Goal: Information Seeking & Learning: Learn about a topic

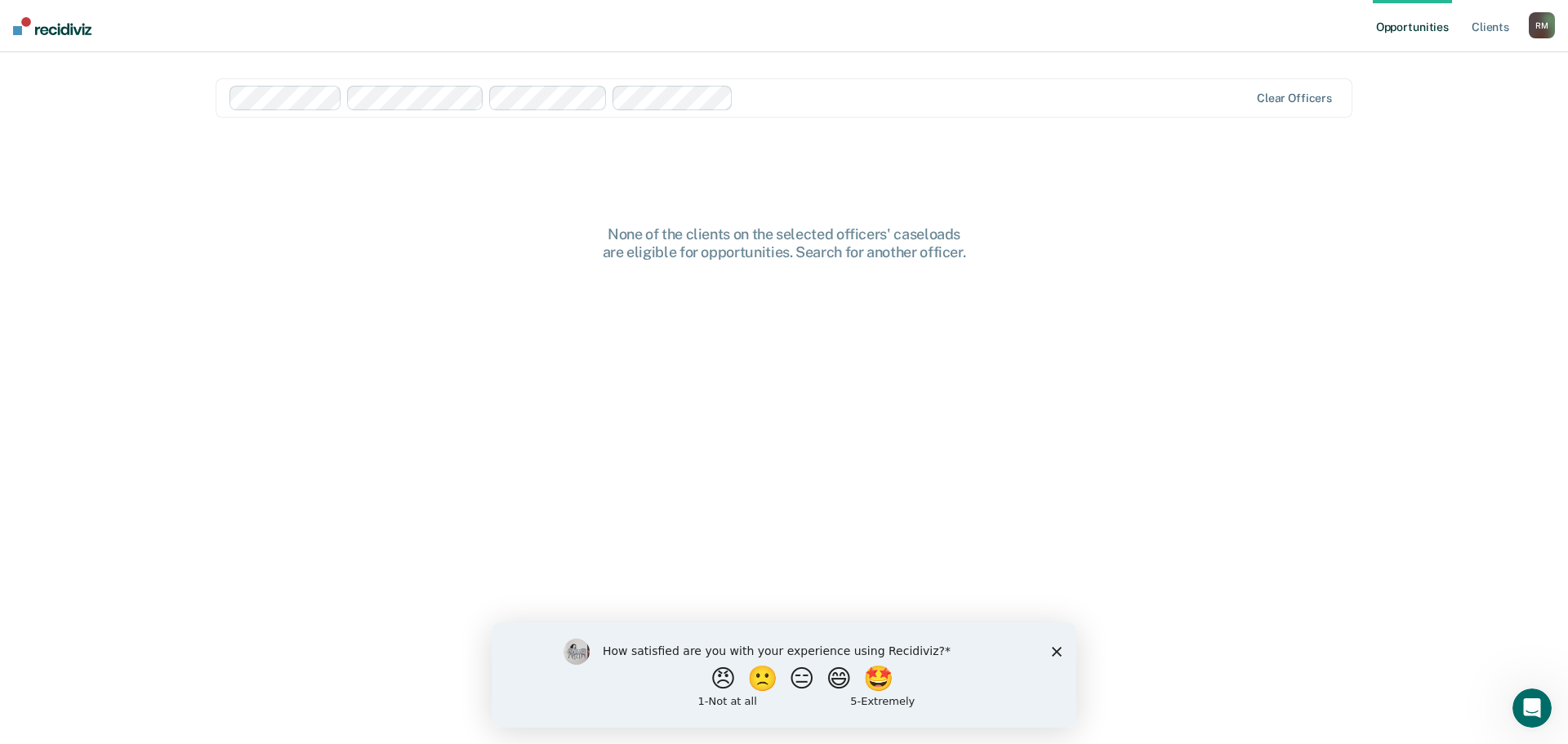
drag, startPoint x: 1057, startPoint y: 651, endPoint x: 1055, endPoint y: 633, distance: 18.1
click at [1056, 651] on polygon "Close survey" at bounding box center [1057, 651] width 10 height 10
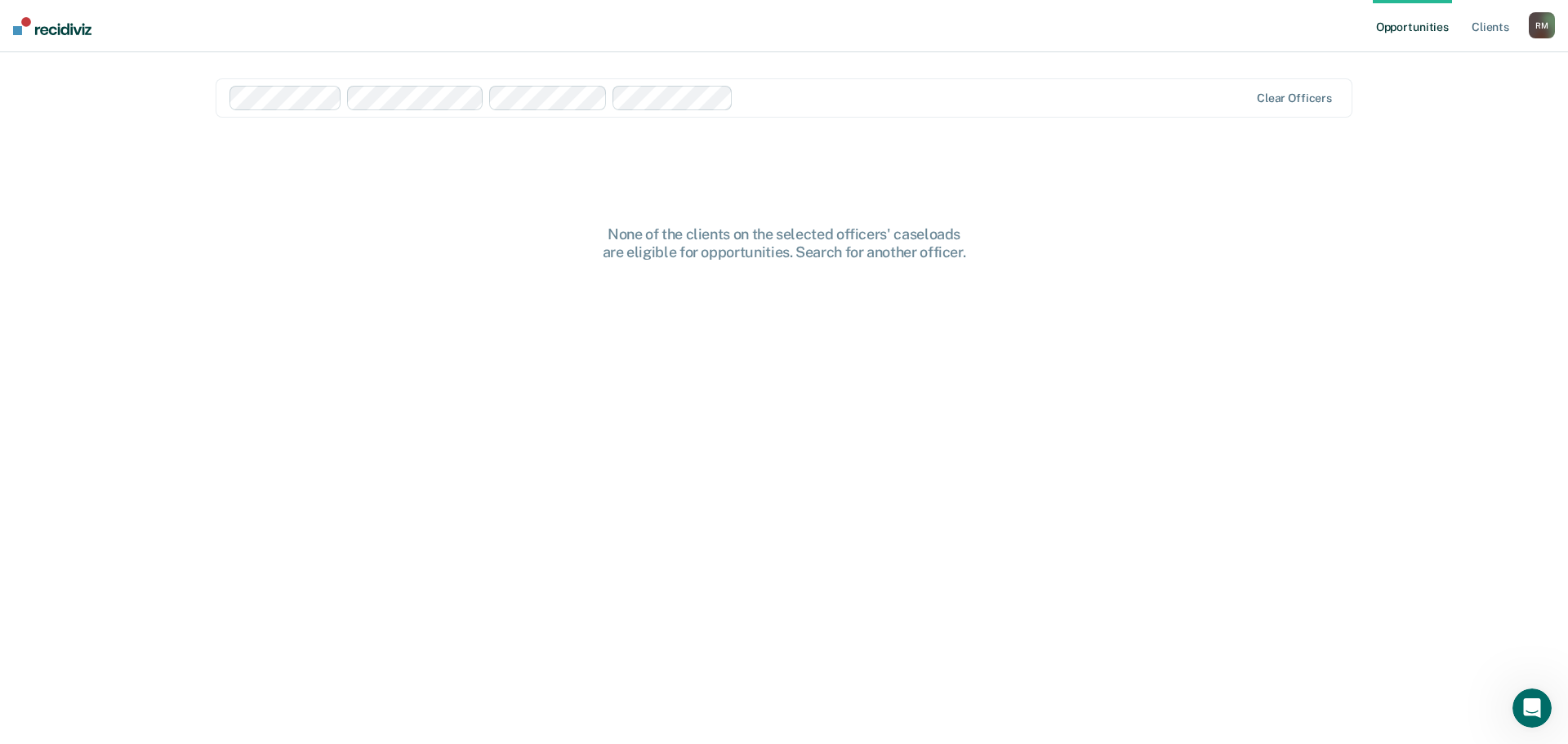
click at [1465, 19] on ul "Opportunities Client s" at bounding box center [1452, 26] width 156 height 52
click at [1485, 26] on link "Client s" at bounding box center [1491, 26] width 44 height 52
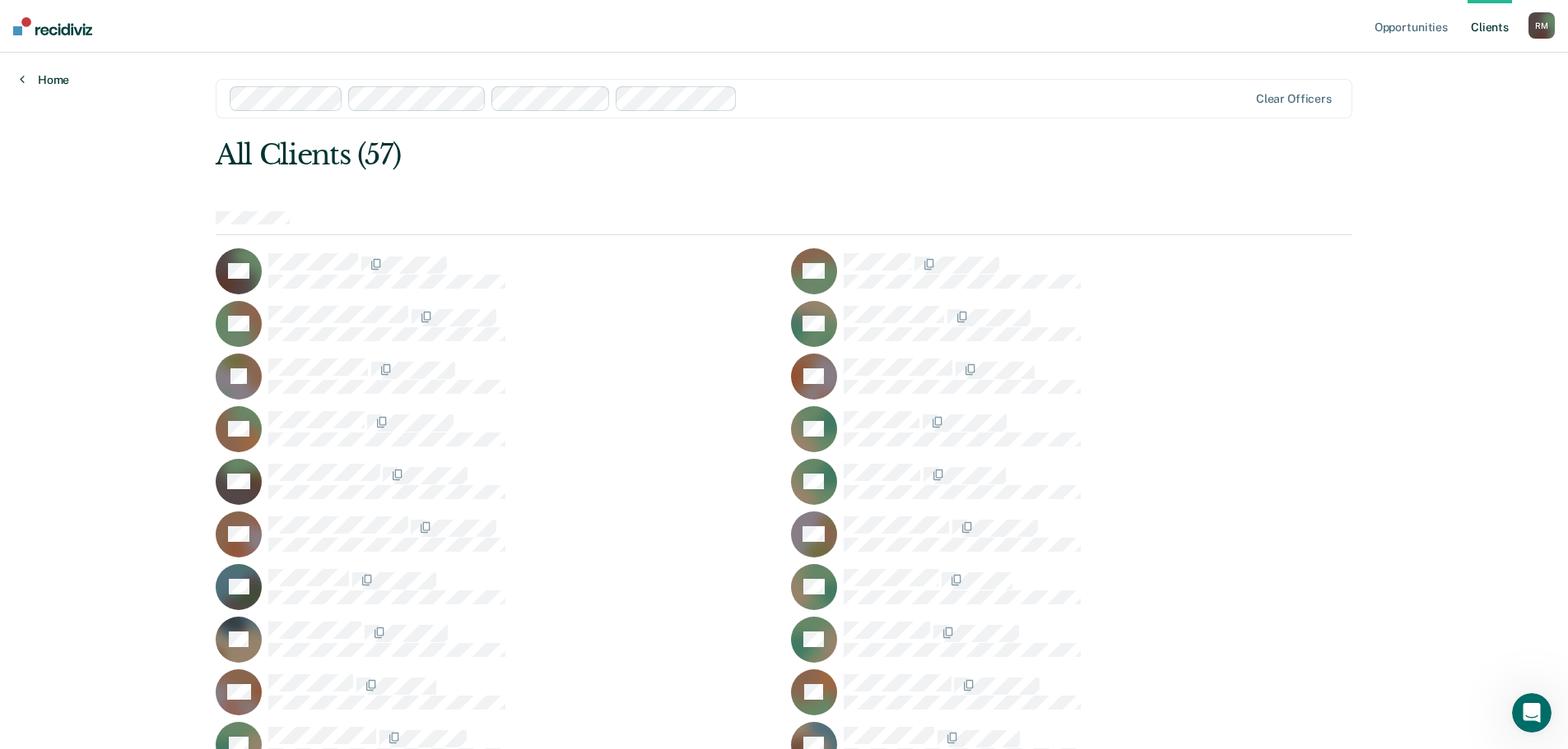
click at [49, 77] on link "Home" at bounding box center [44, 79] width 49 height 14
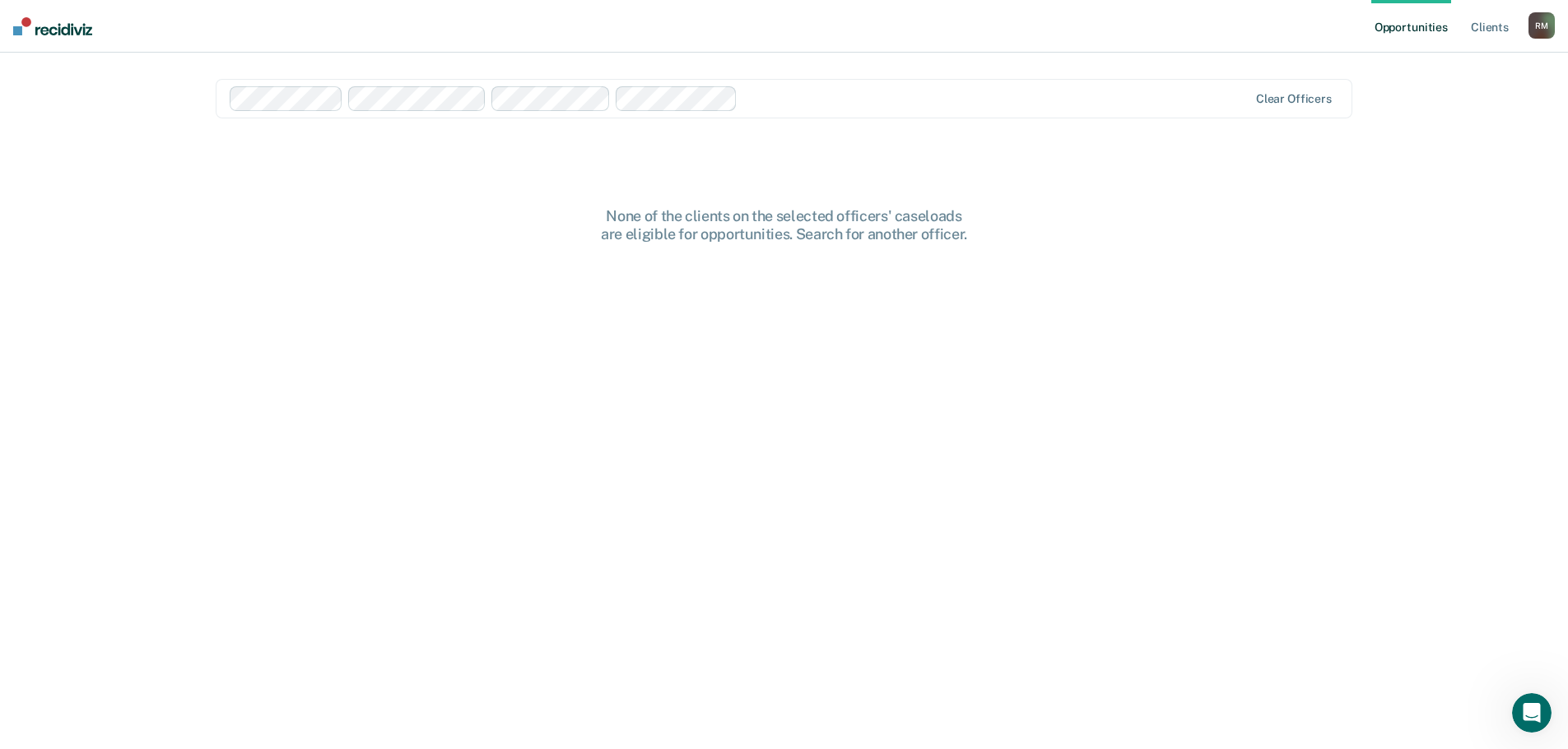
click at [57, 29] on img at bounding box center [53, 26] width 79 height 18
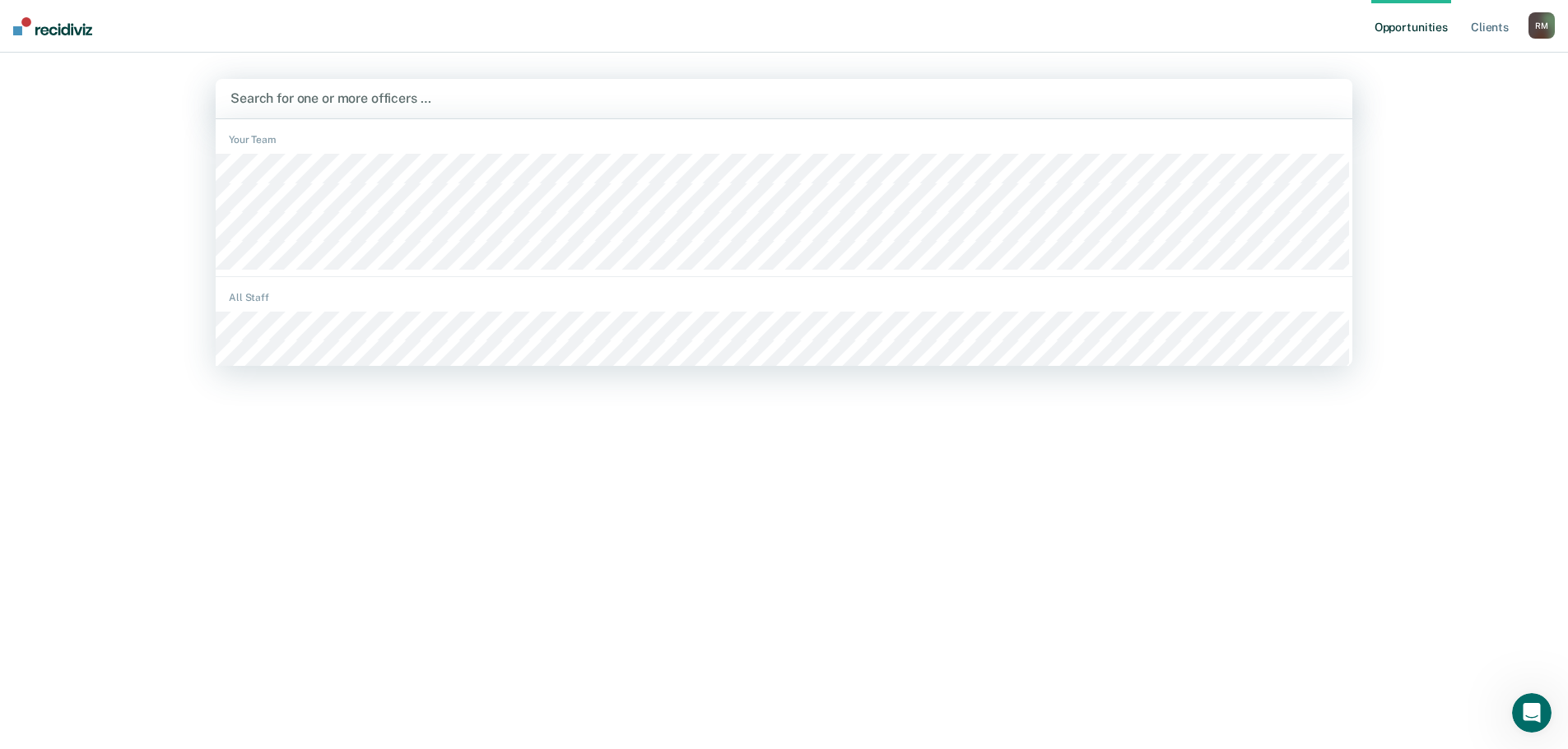
click at [355, 91] on div at bounding box center [784, 99] width 1107 height 19
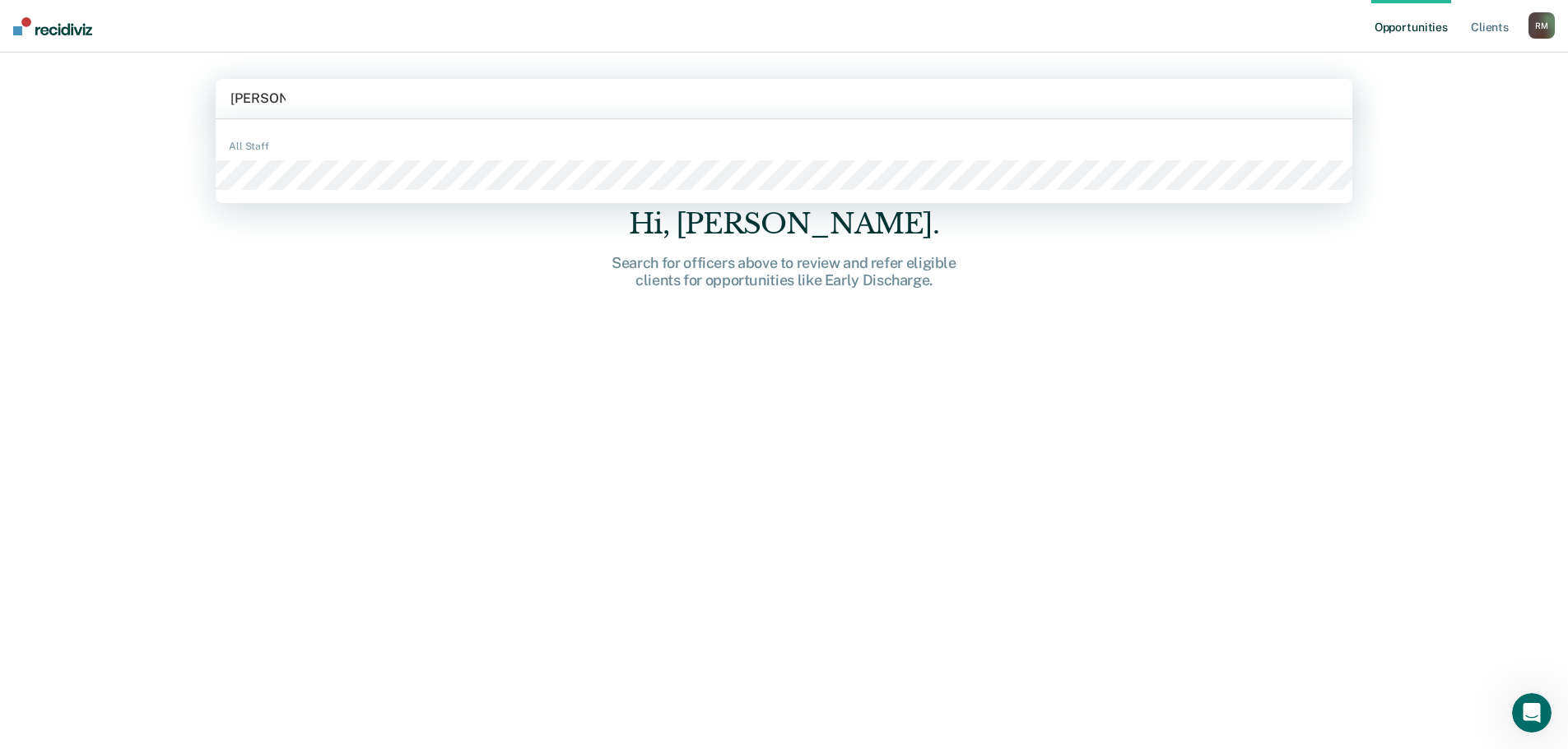
type input "katie morg"
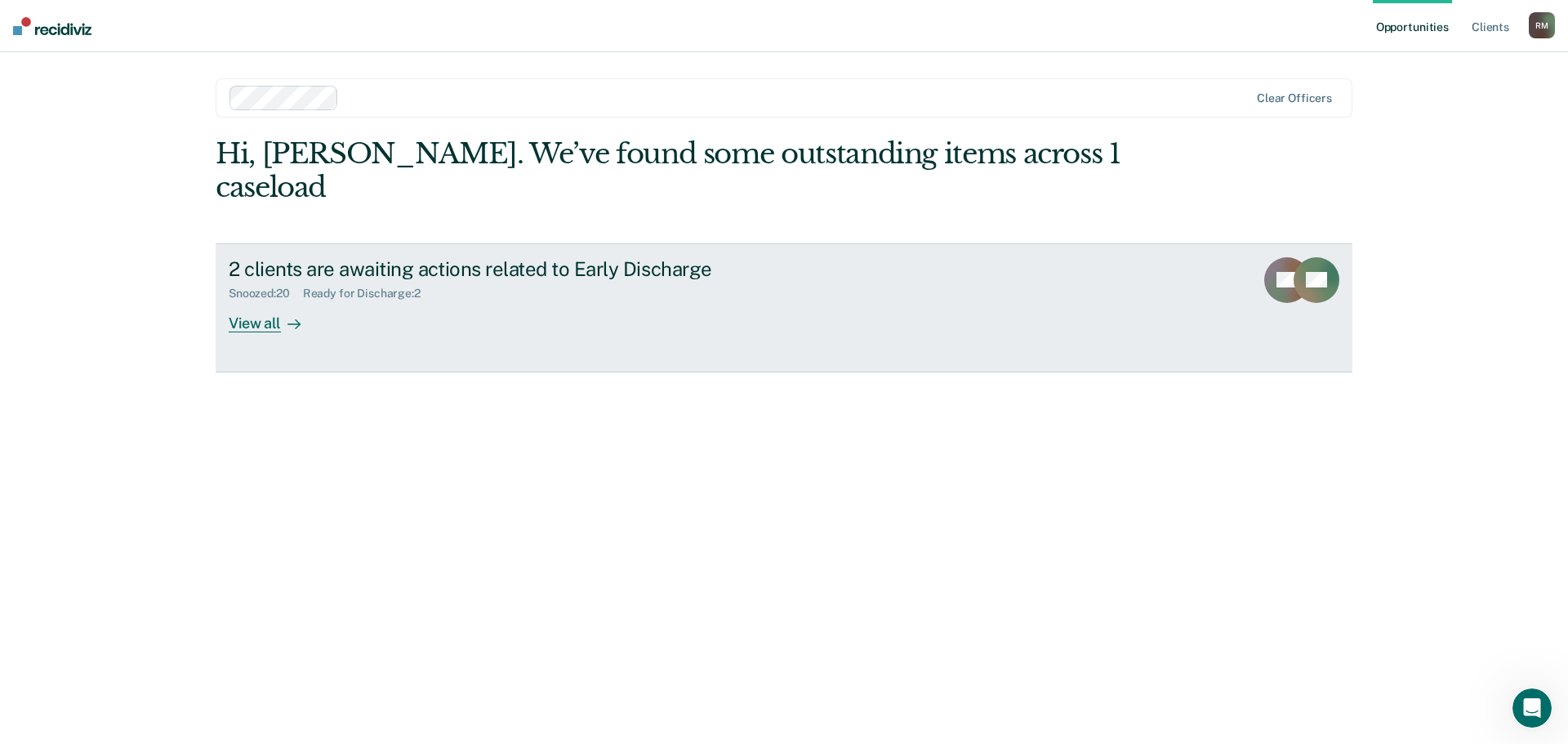
click at [251, 300] on div "View all" at bounding box center [275, 316] width 92 height 31
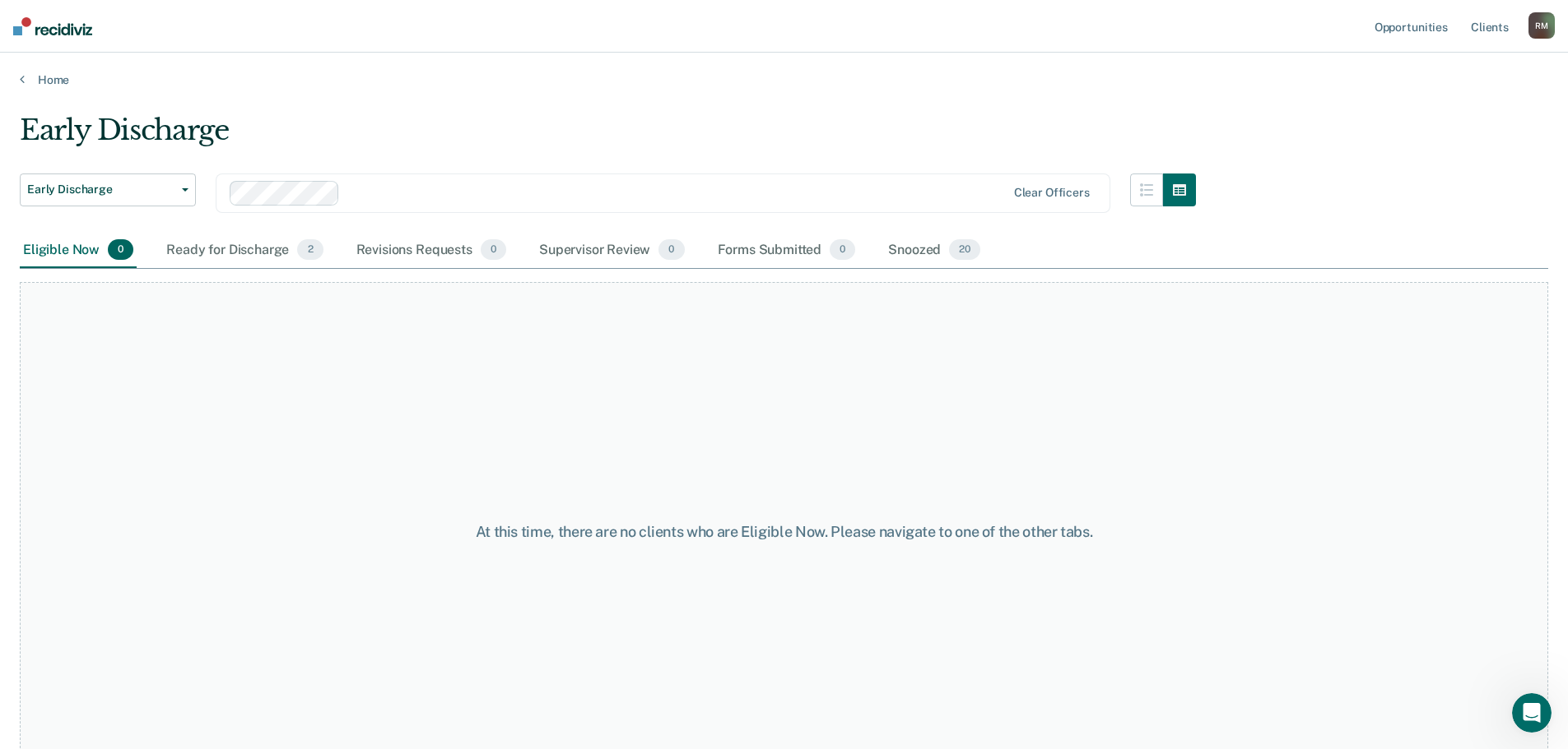
click at [213, 253] on div "Ready for Discharge 2" at bounding box center [245, 251] width 163 height 36
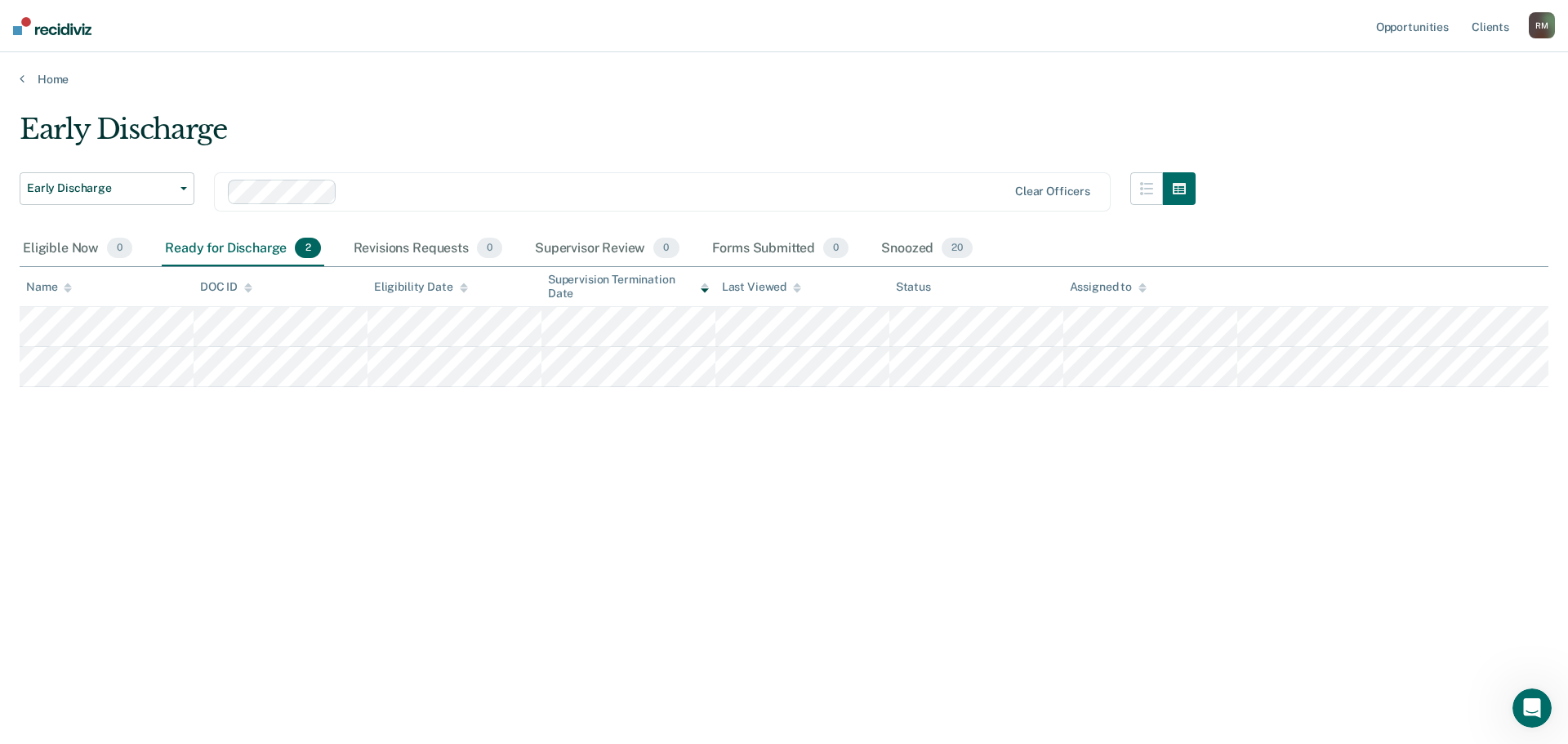
click at [913, 248] on div "Snoozed 20" at bounding box center [927, 249] width 98 height 36
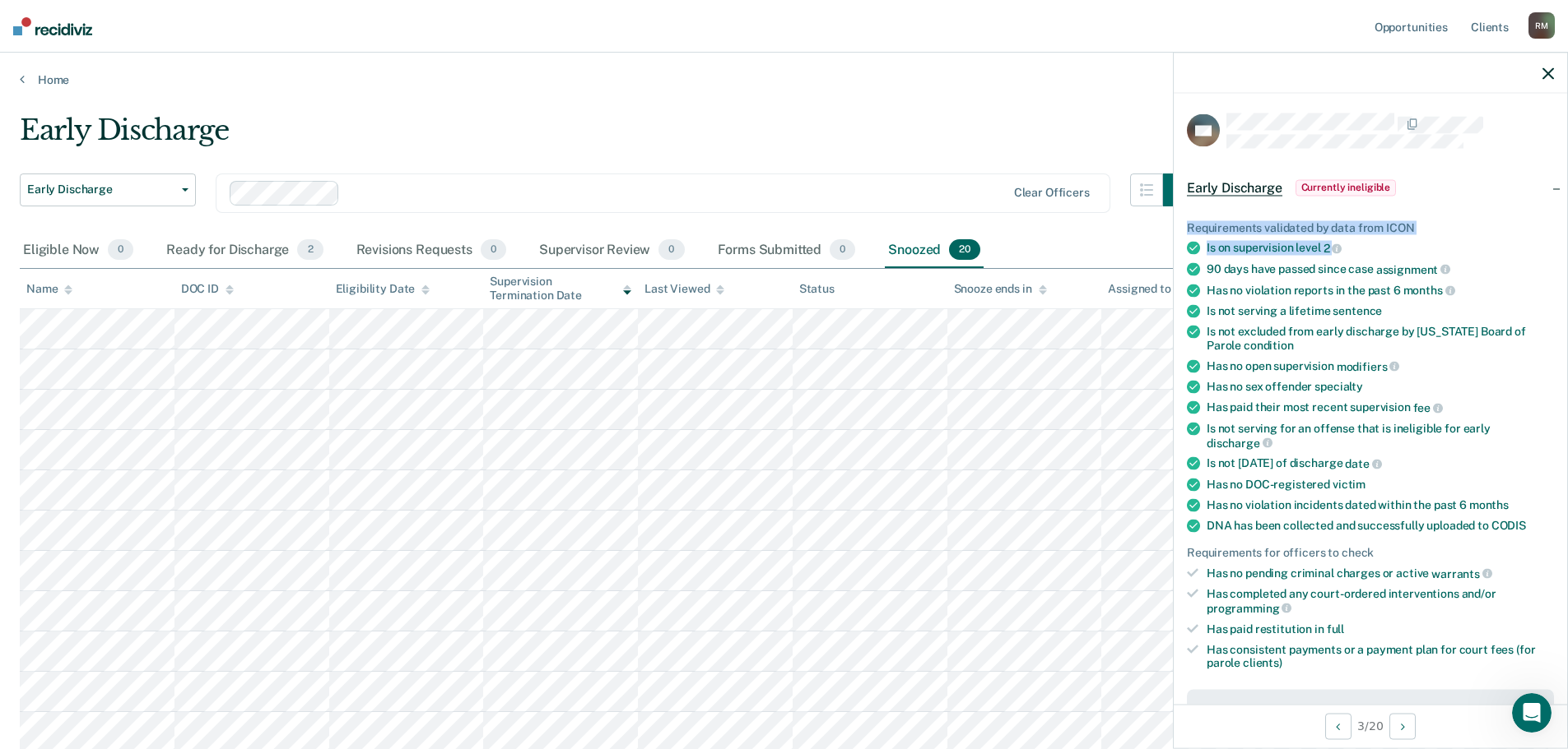
drag, startPoint x: 1552, startPoint y: 209, endPoint x: 1559, endPoint y: 232, distance: 24.0
click at [1559, 232] on div "HC Early Discharge Currently ineligible Requirements validated by data from ICO…" at bounding box center [1369, 399] width 393 height 611
click at [1325, 540] on ul "Requirements validated by data from ICON Is on supervision level 2 90 days have…" at bounding box center [1370, 446] width 367 height 450
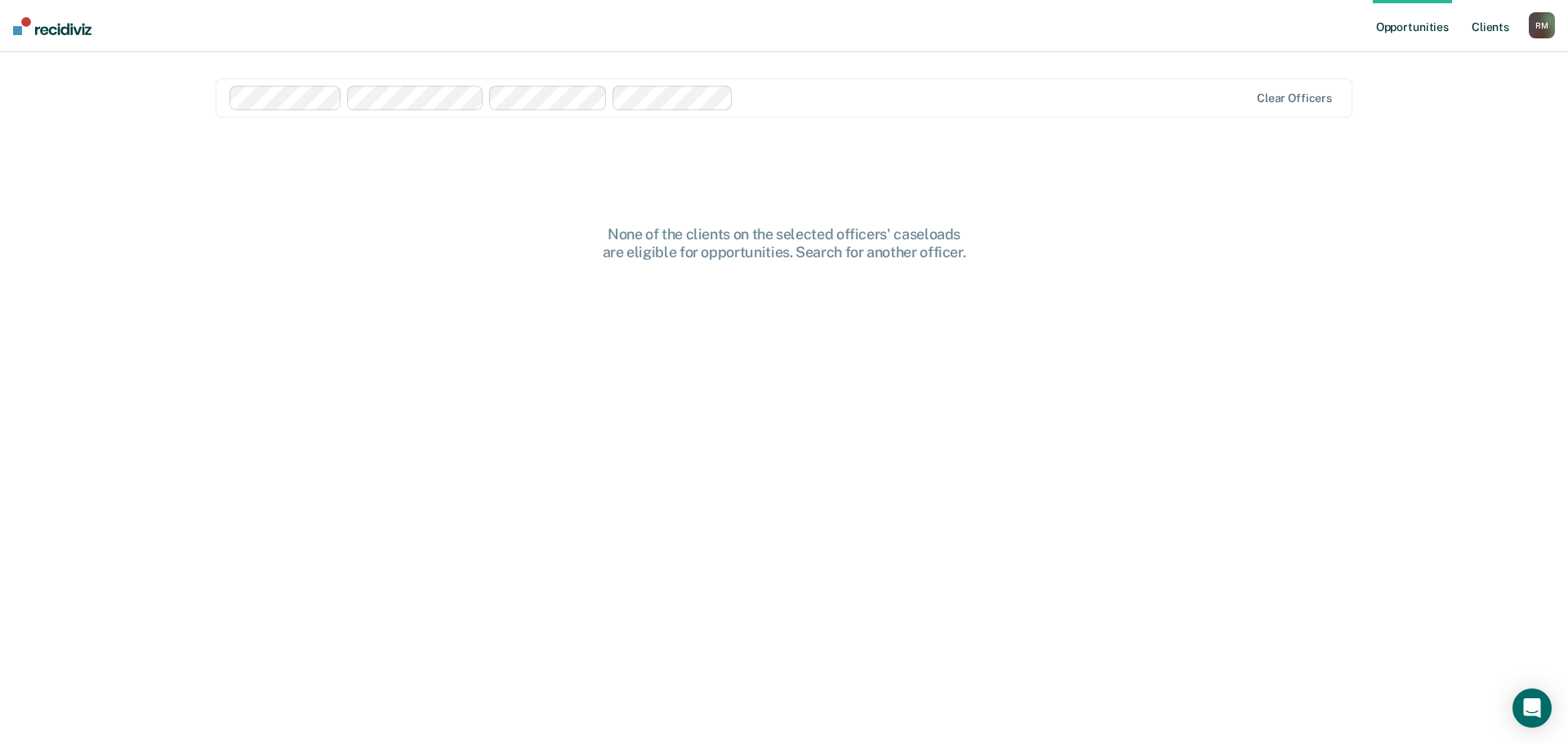
click at [1483, 29] on link "Client s" at bounding box center [1491, 26] width 44 height 52
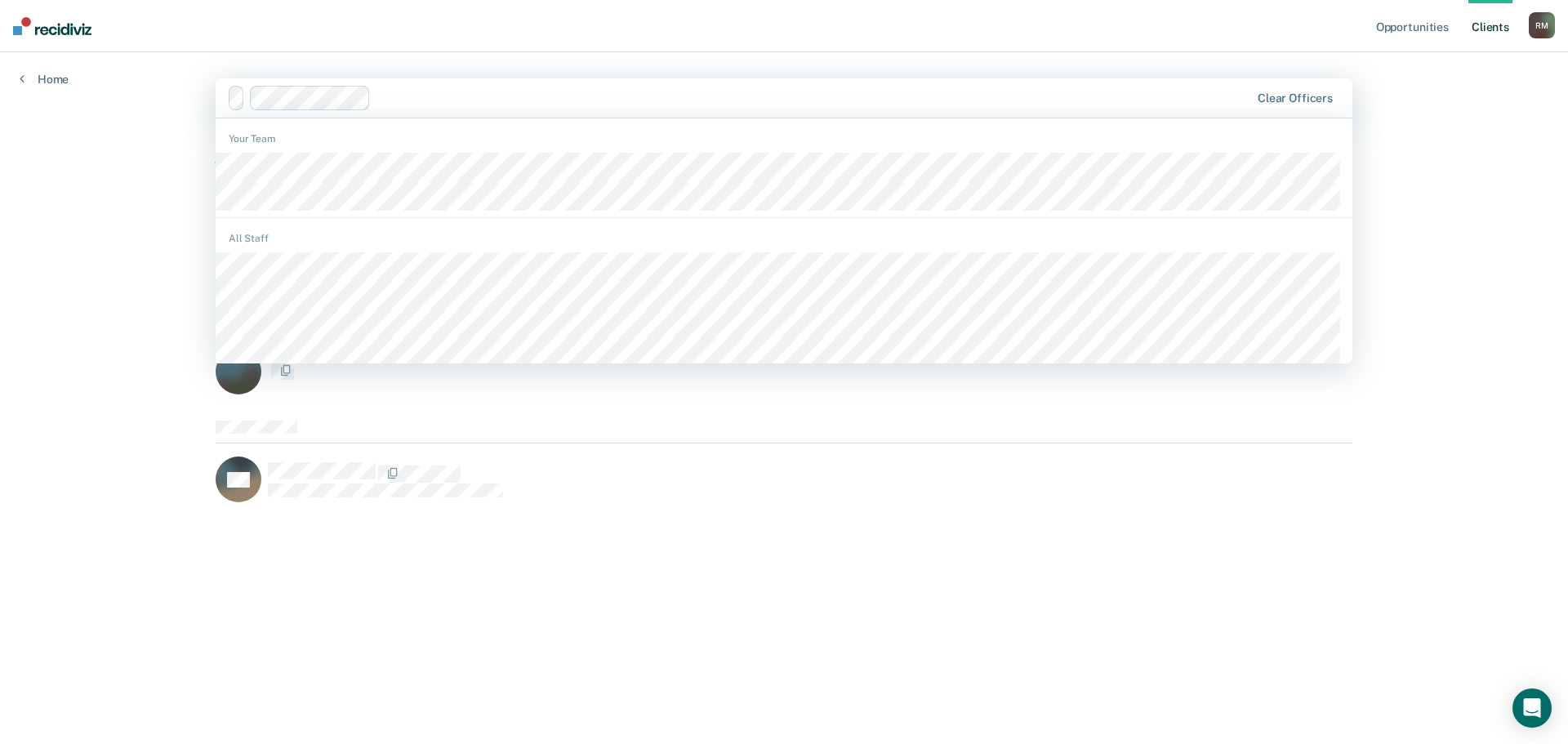
click at [349, 98] on div at bounding box center [740, 98] width 1022 height 25
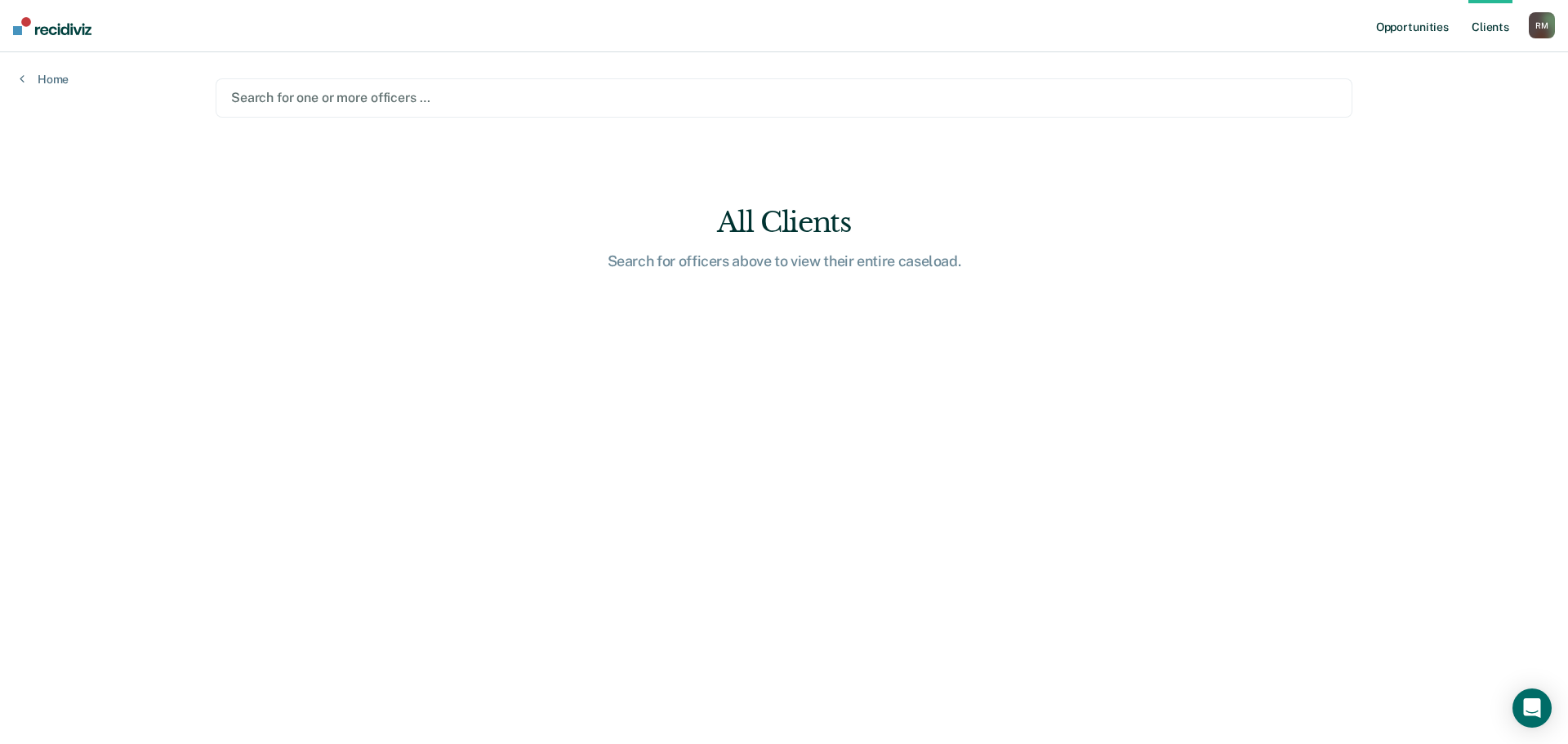
click at [1388, 23] on link "Opportunities" at bounding box center [1413, 26] width 79 height 52
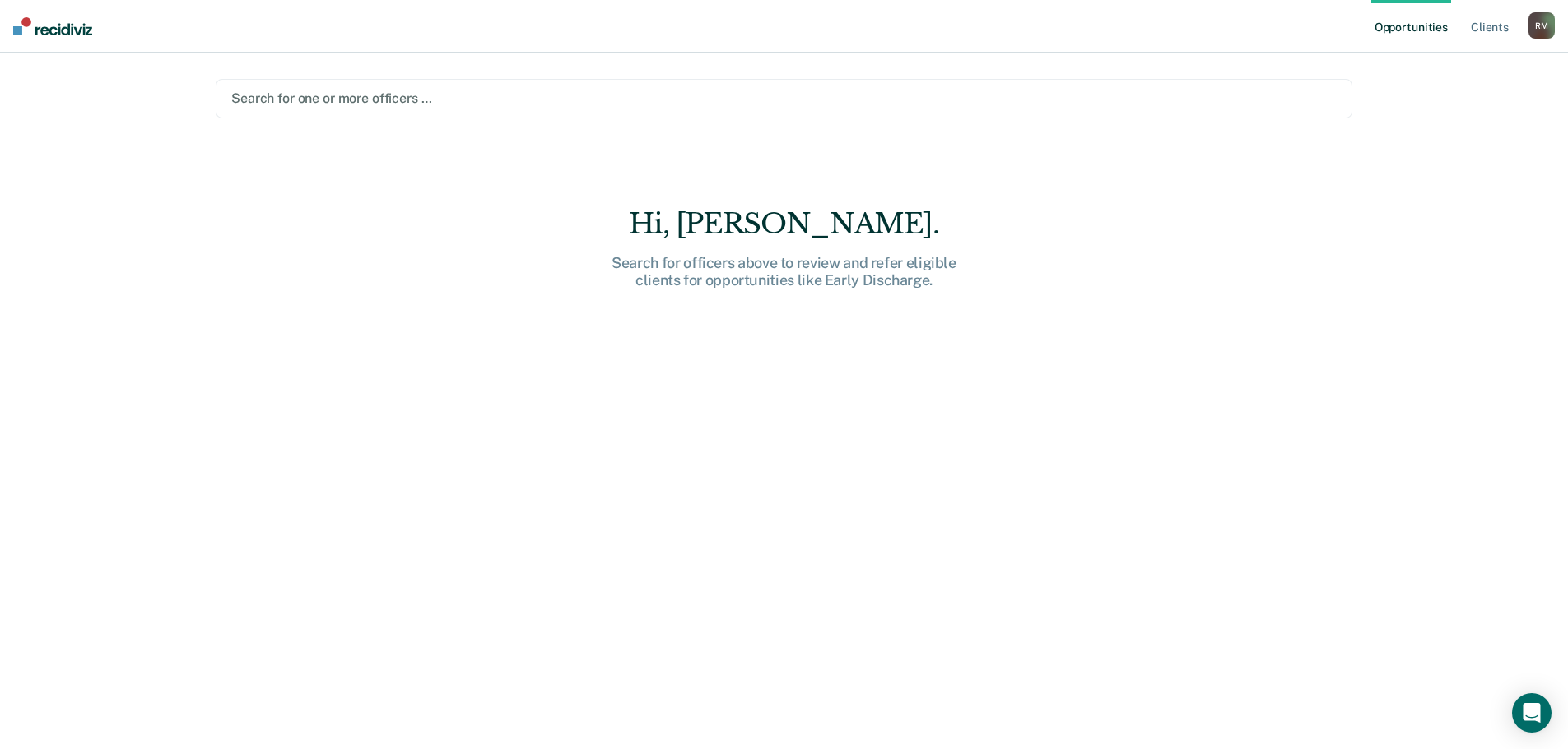
click at [399, 89] on div at bounding box center [784, 99] width 1105 height 19
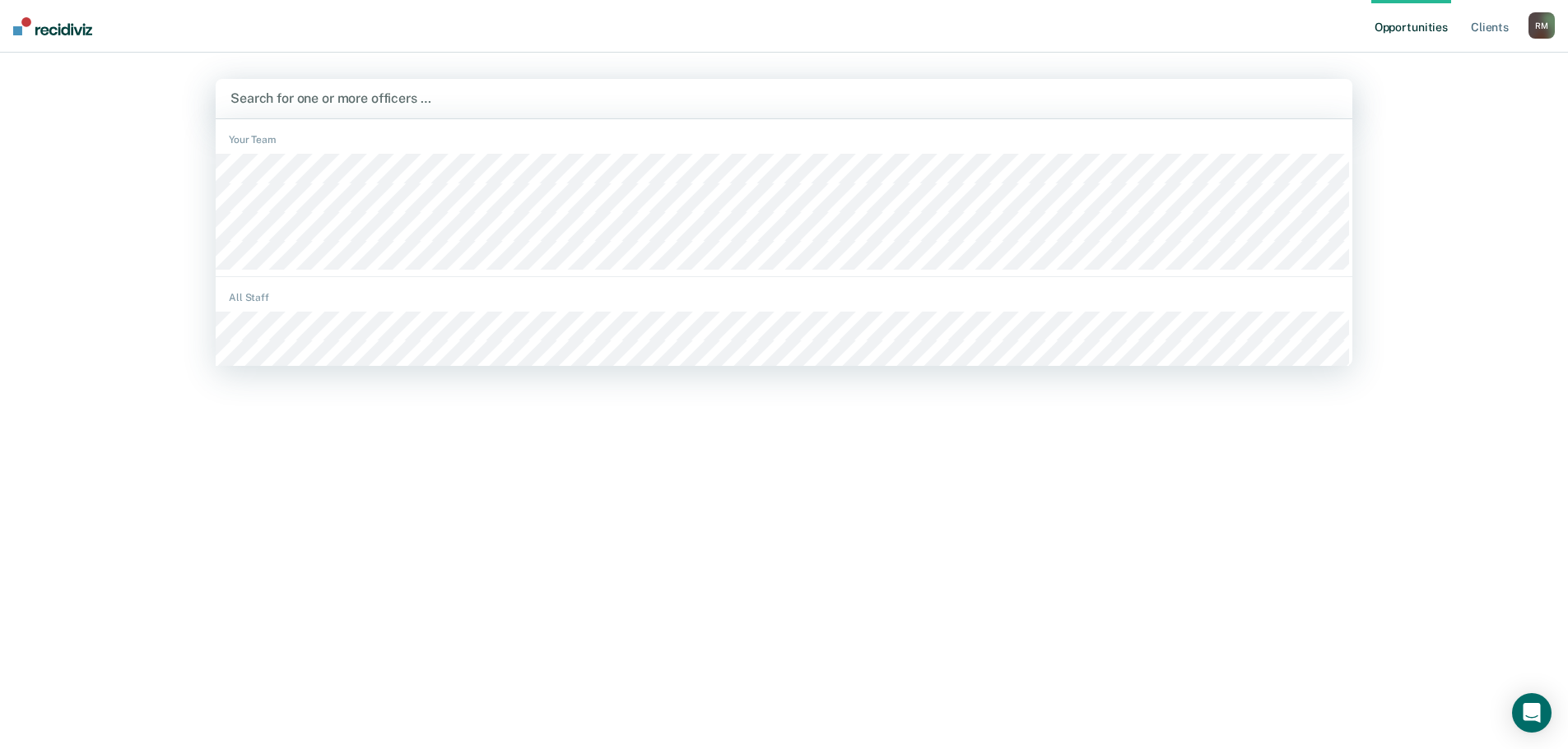
click at [85, 34] on img at bounding box center [53, 26] width 79 height 18
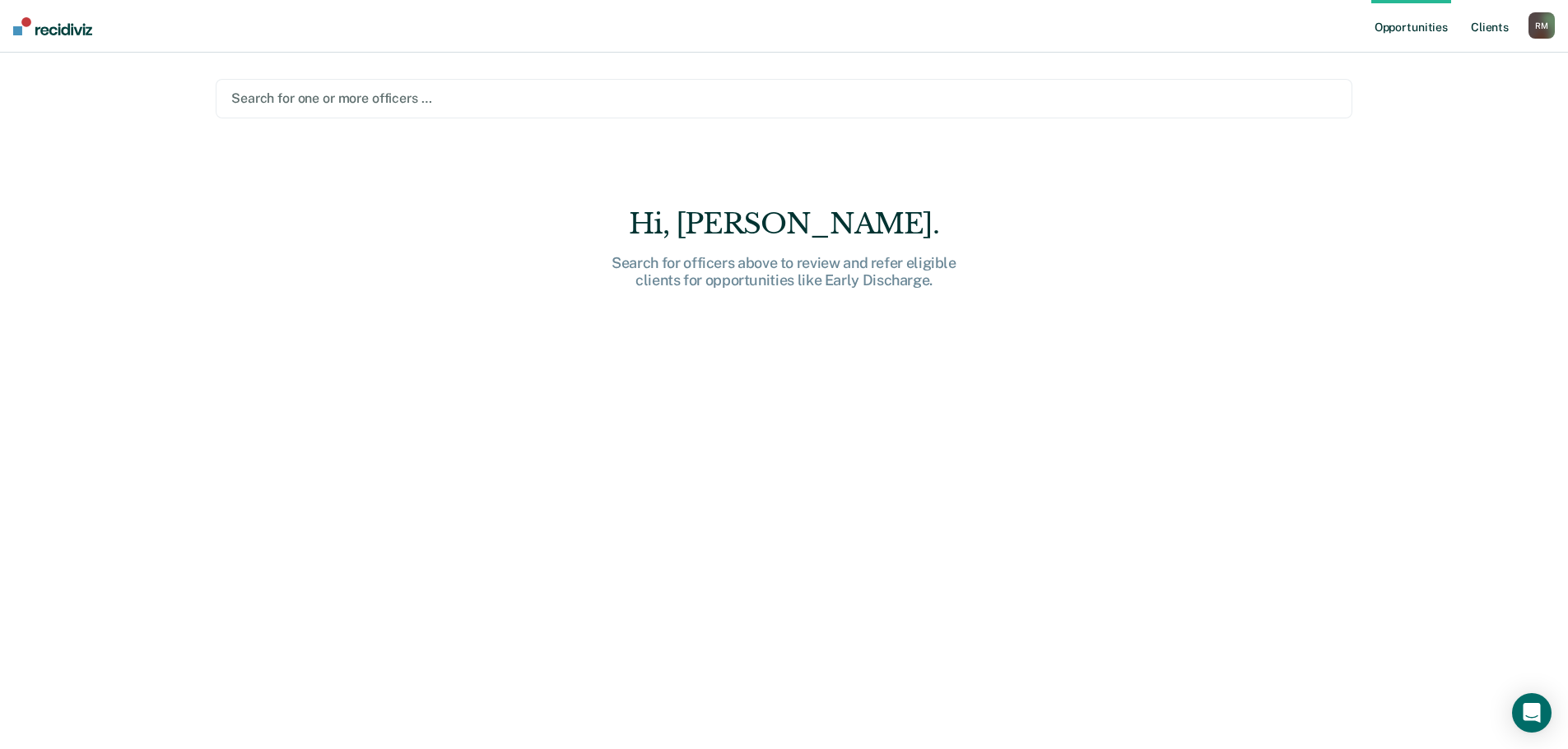
click at [1494, 27] on link "Client s" at bounding box center [1489, 26] width 44 height 53
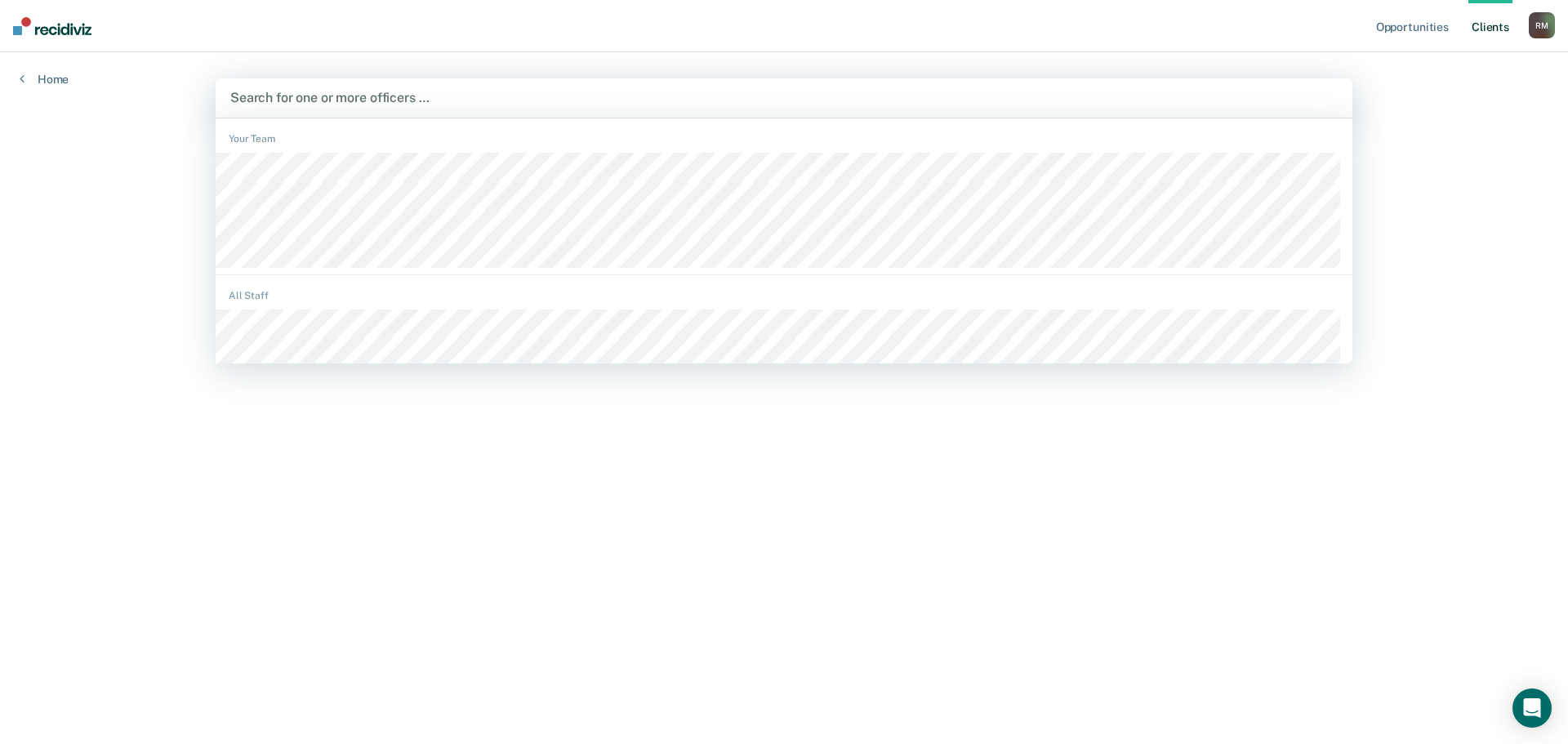
click at [485, 92] on div at bounding box center [784, 98] width 1107 height 19
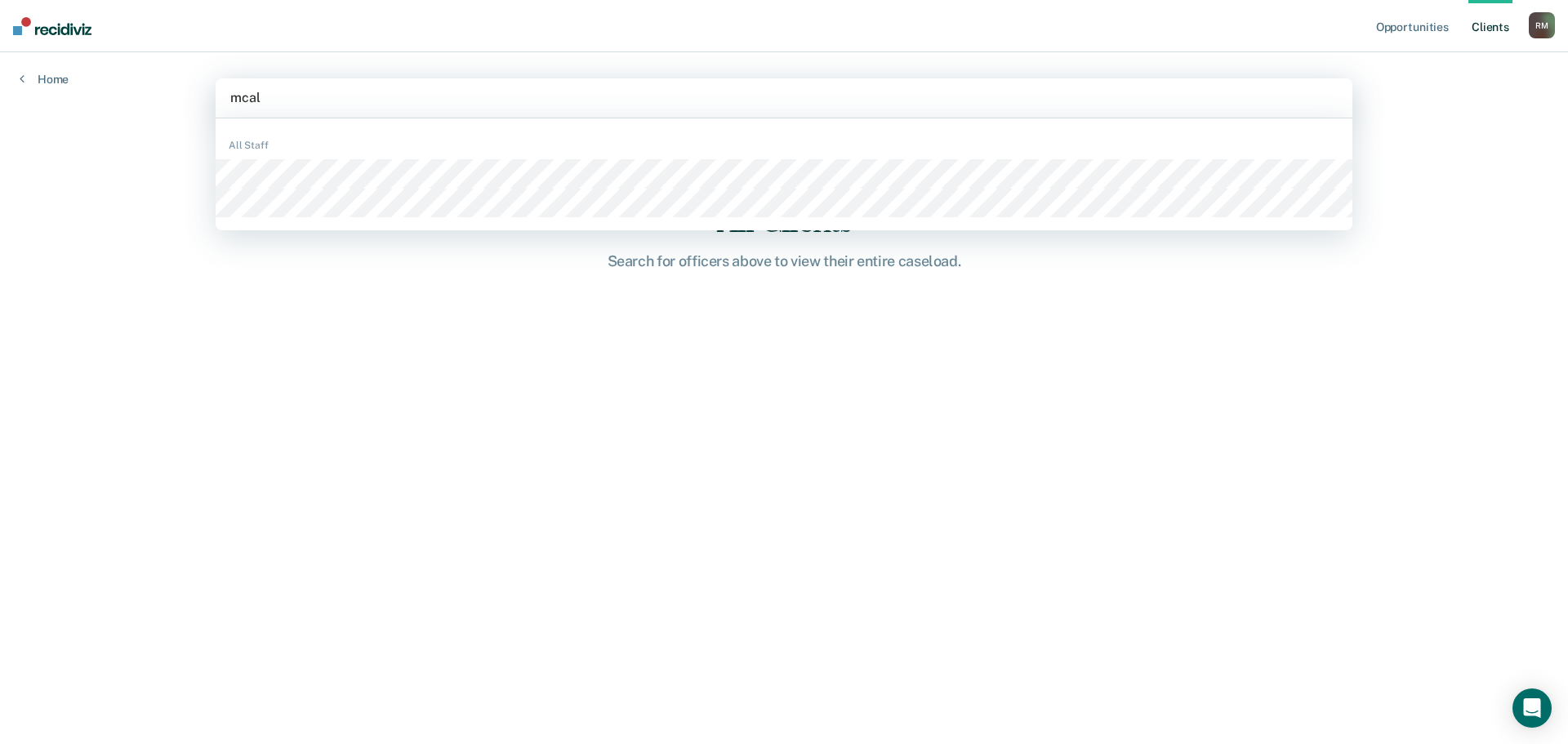
type input "mcale"
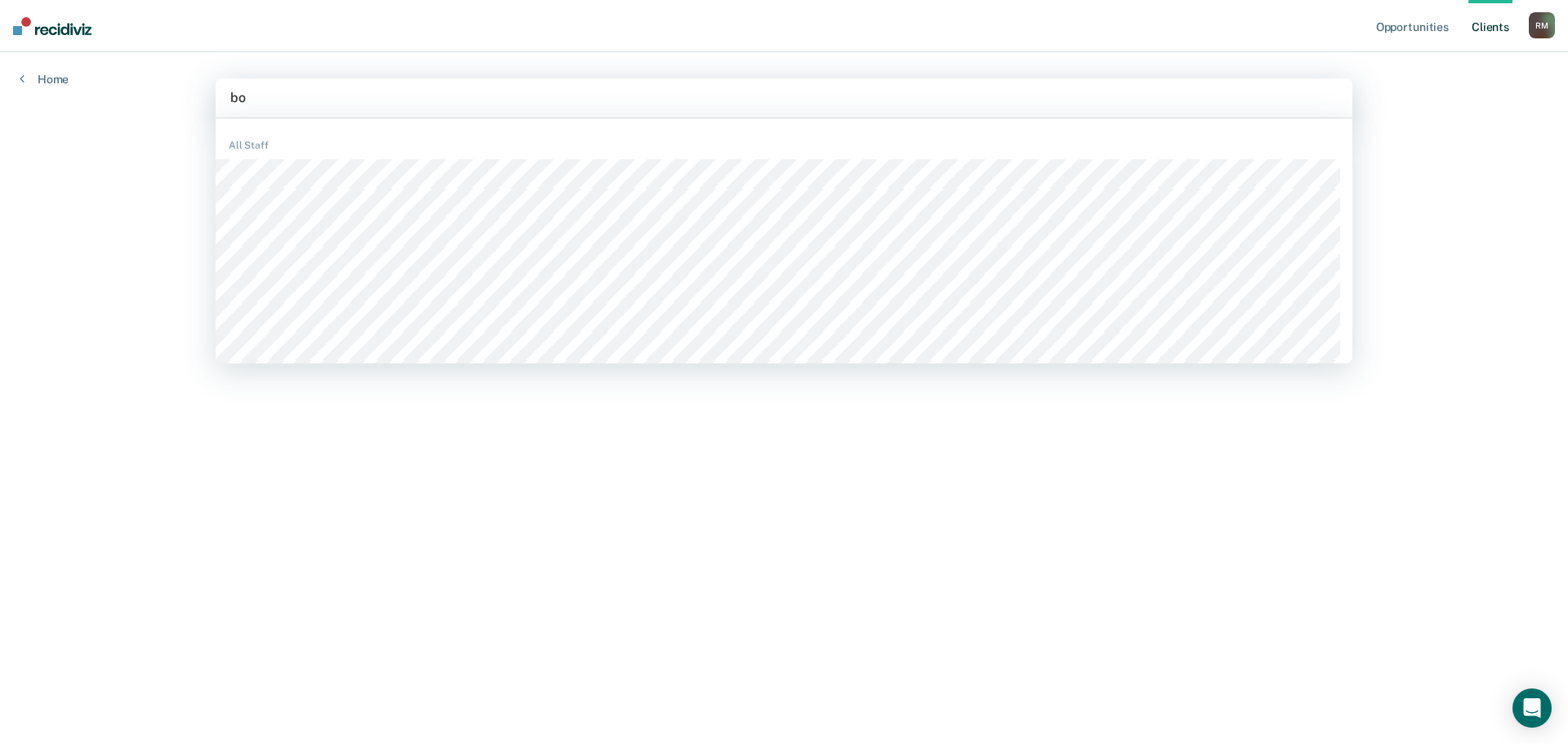
type input "bob"
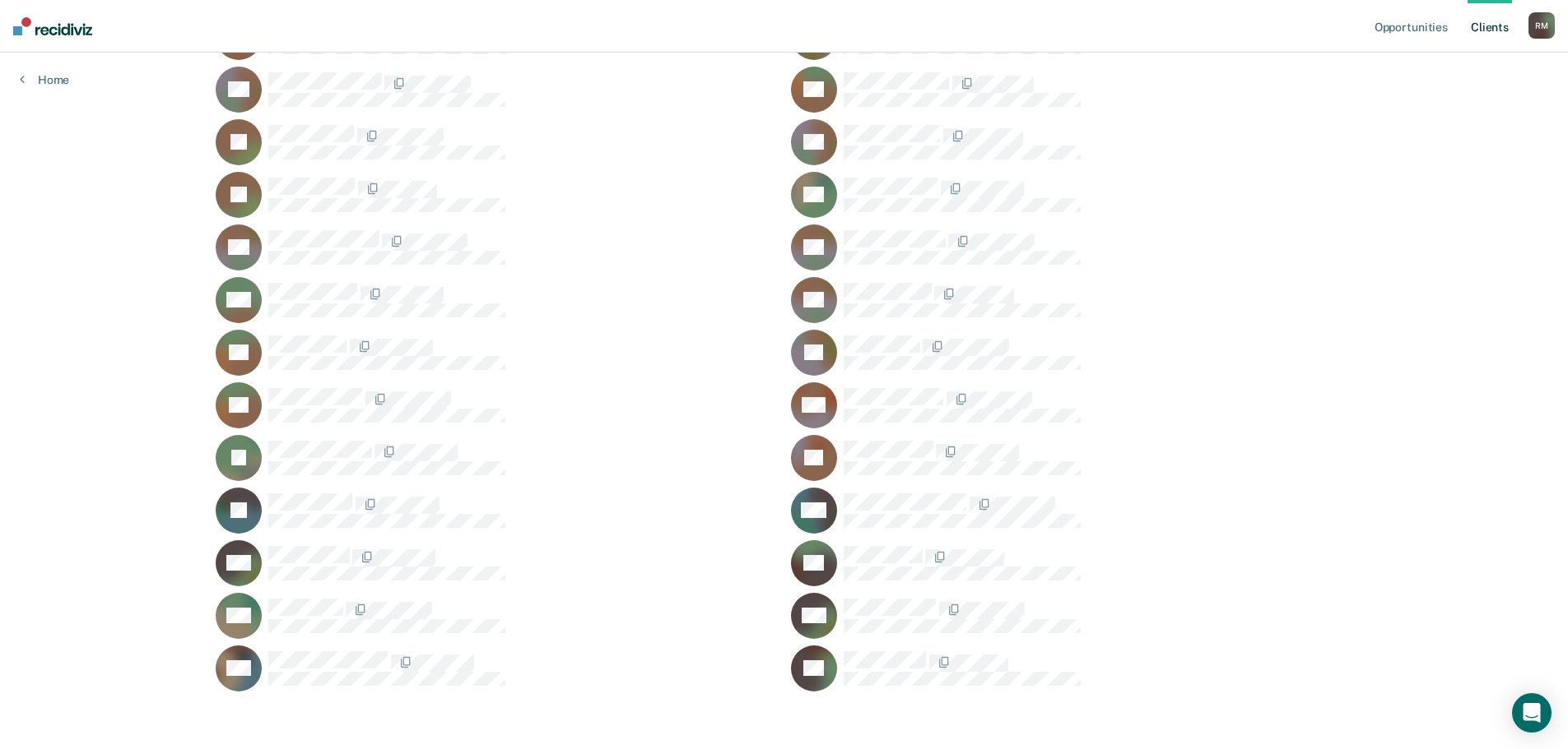
scroll to position [2399, 0]
